Goal: Check status: Check status

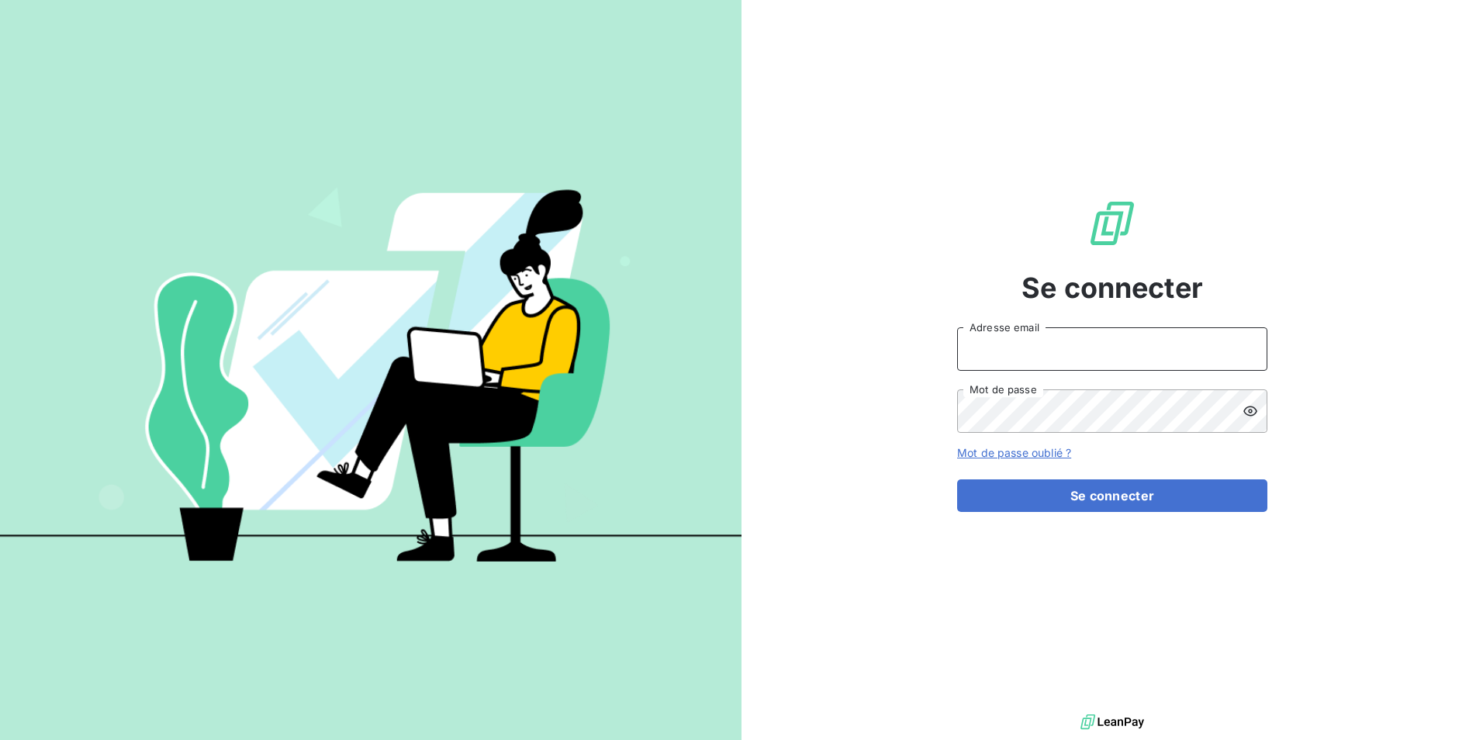
click at [1026, 346] on input "Adresse email" at bounding box center [1112, 348] width 310 height 43
type input "[EMAIL_ADDRESS][PERSON_NAME][DOMAIN_NAME]"
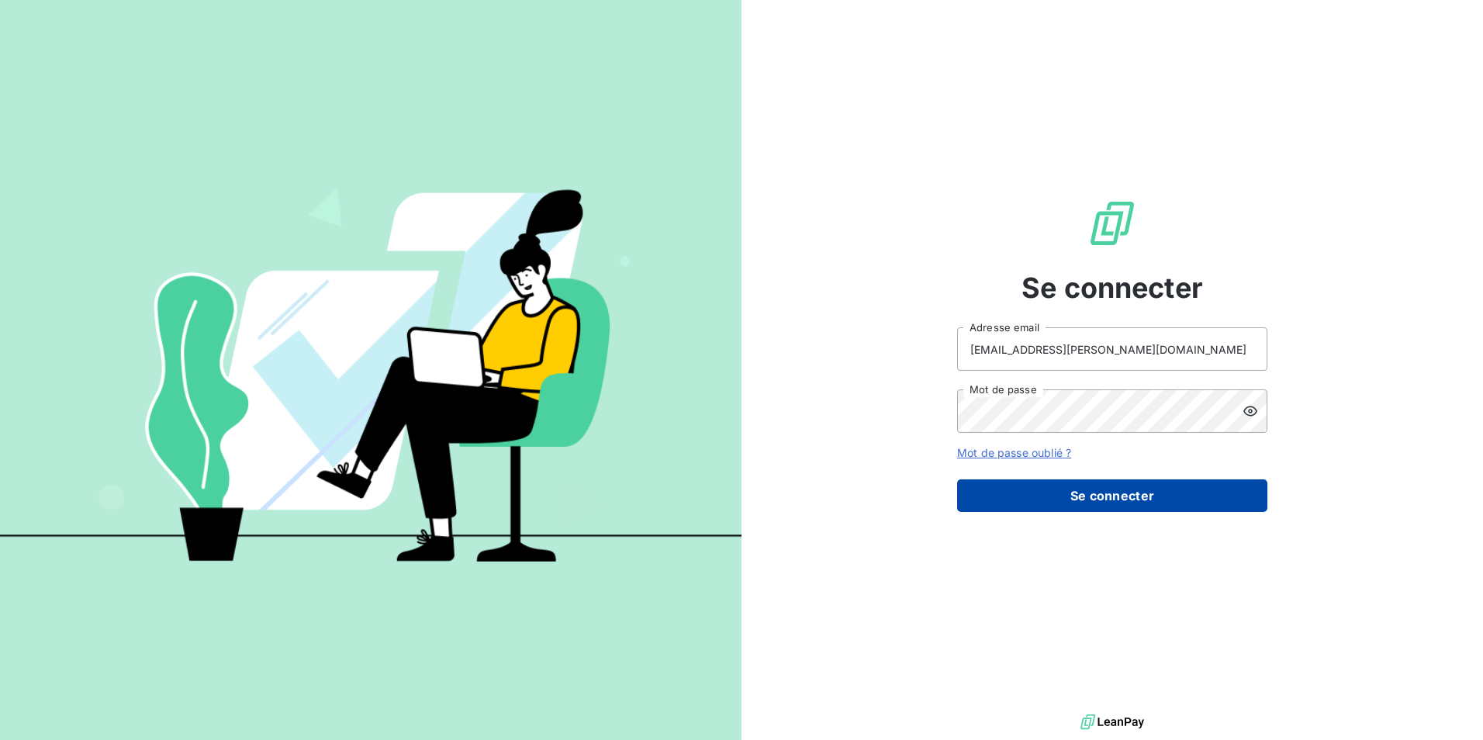
click at [1094, 494] on button "Se connecter" at bounding box center [1112, 495] width 310 height 33
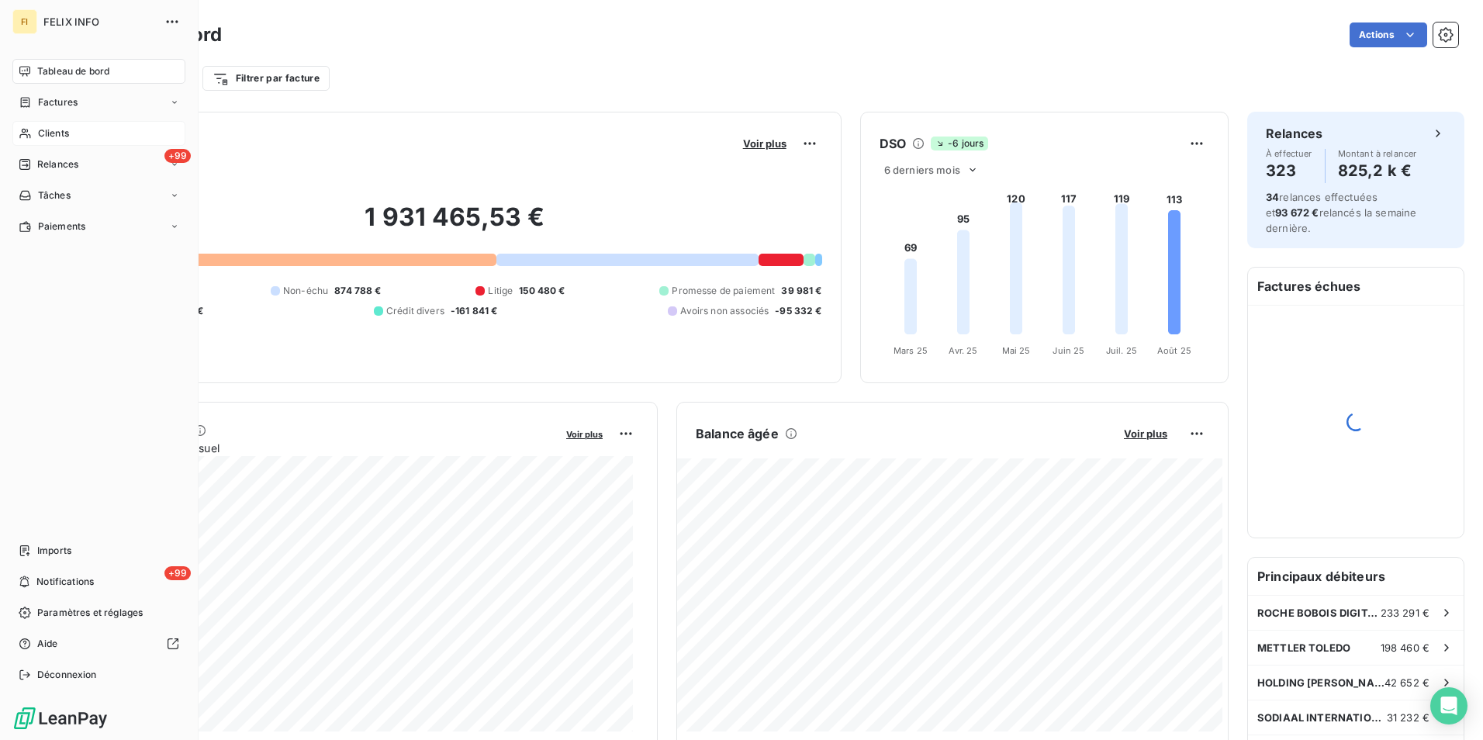
drag, startPoint x: 33, startPoint y: 140, endPoint x: 48, endPoint y: 135, distance: 15.5
click at [48, 135] on span "Clients" at bounding box center [53, 133] width 31 height 14
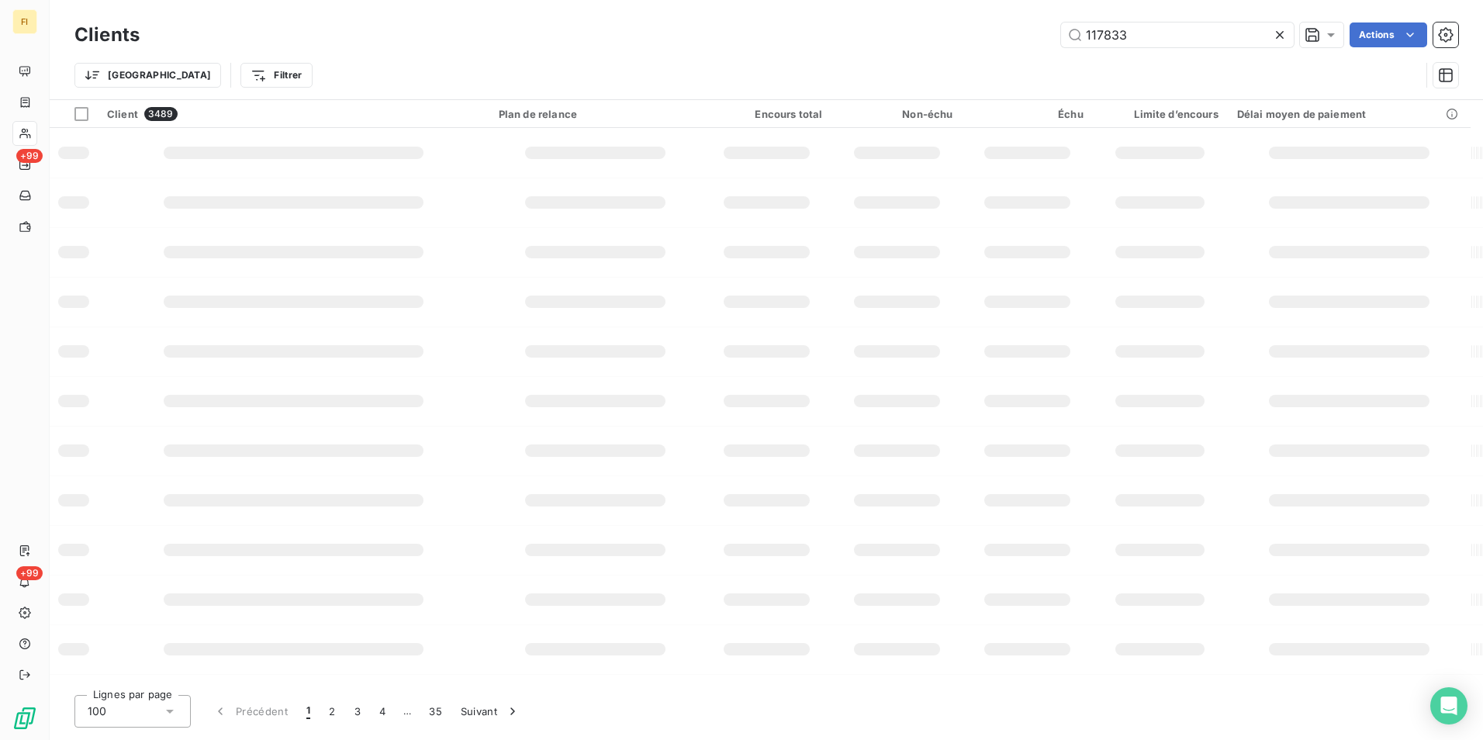
type input "117833"
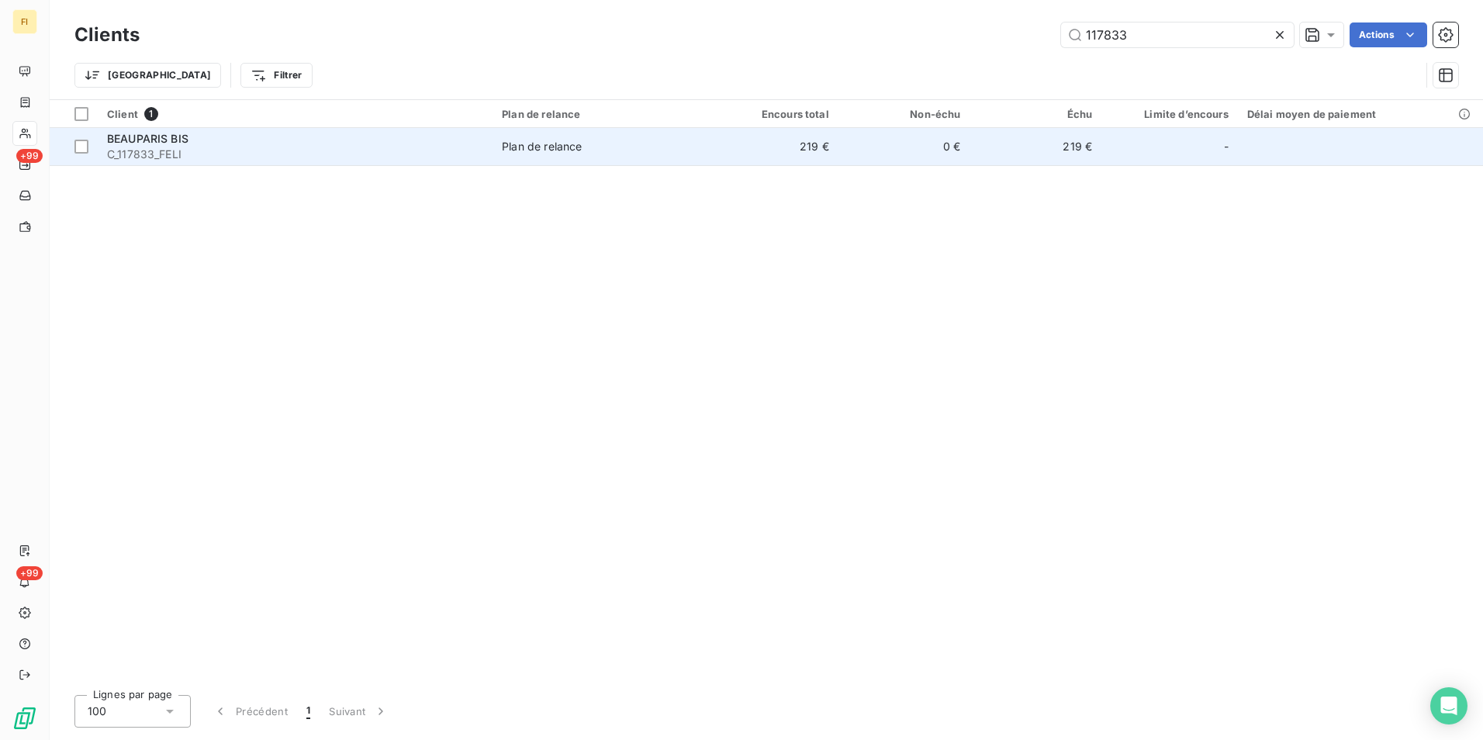
click at [618, 156] on td "Plan de relance" at bounding box center [600, 146] width 214 height 37
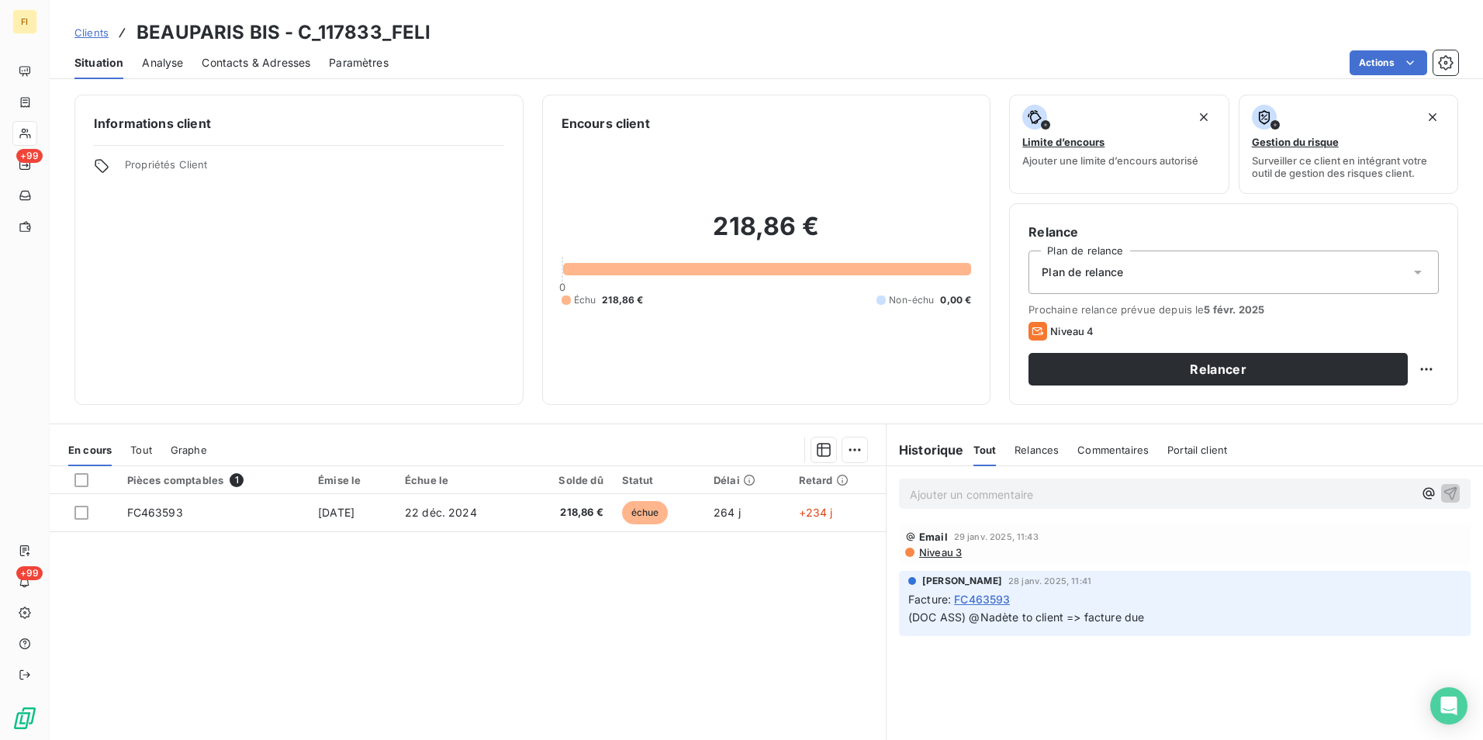
click at [292, 67] on span "Contacts & Adresses" at bounding box center [256, 63] width 109 height 16
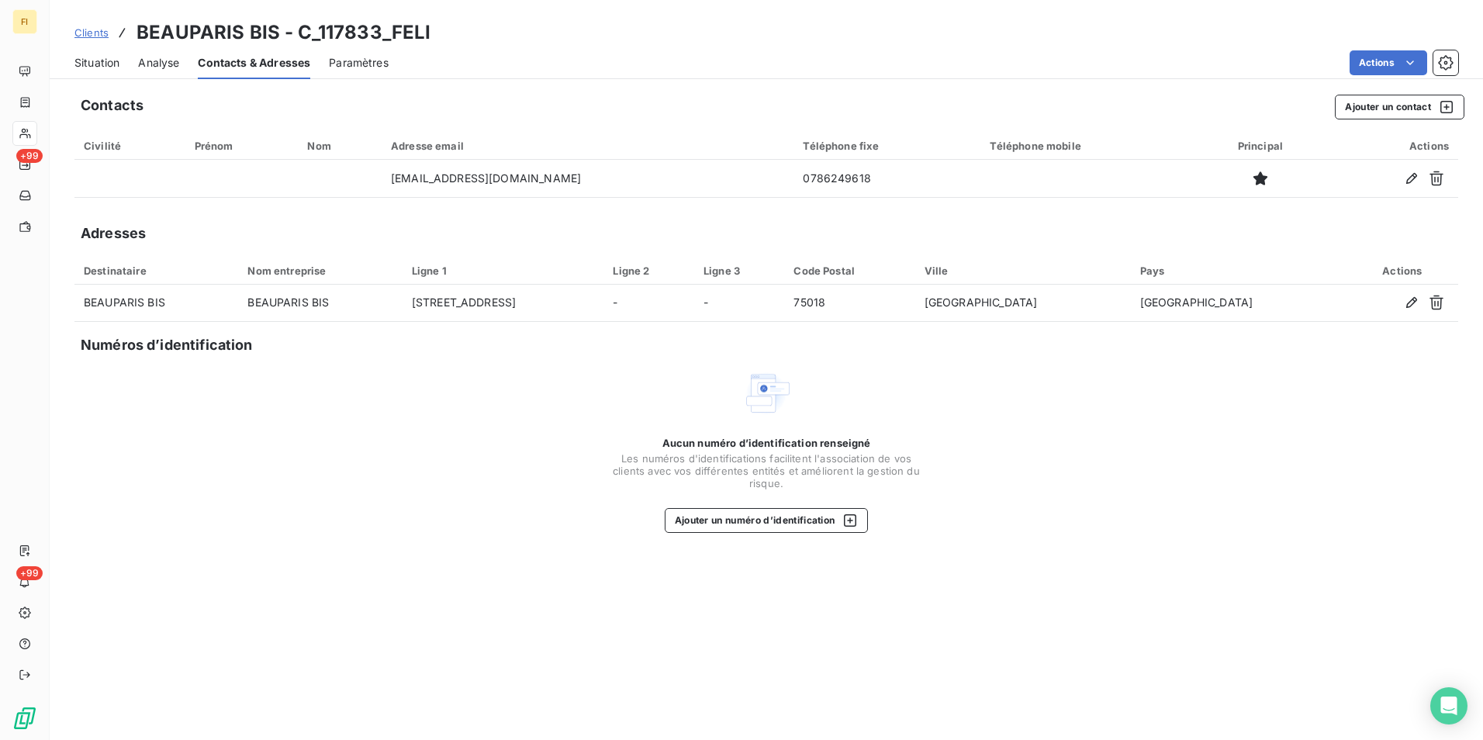
click at [107, 60] on span "Situation" at bounding box center [96, 63] width 45 height 16
